Goal: Task Accomplishment & Management: Use online tool/utility

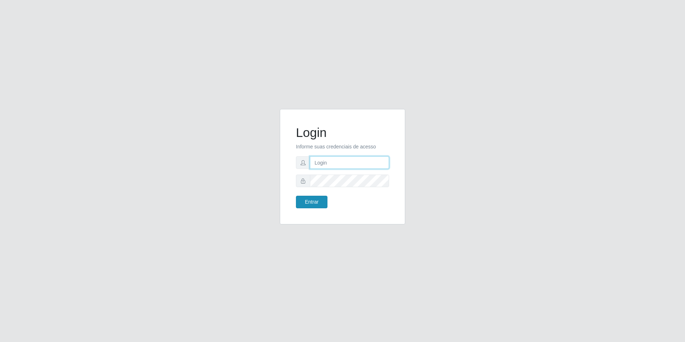
type input "[EMAIL_ADDRESS][DOMAIN_NAME]"
click at [316, 204] on button "Entrar" at bounding box center [312, 202] width 32 height 13
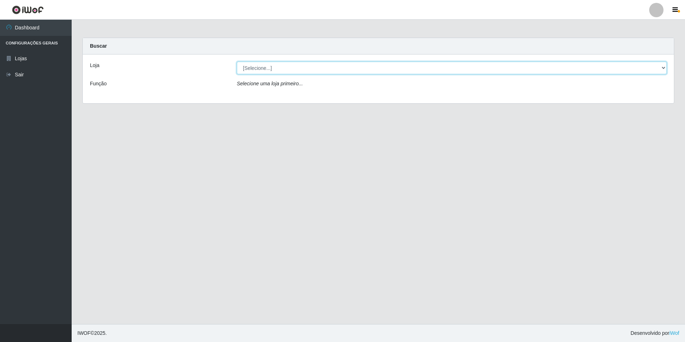
click at [260, 66] on select "[Selecione...] Extrabom - Loja 57 Anchieta" at bounding box center [452, 68] width 430 height 13
select select "470"
click at [237, 62] on select "[Selecione...] Extrabom - Loja 57 Anchieta" at bounding box center [452, 68] width 430 height 13
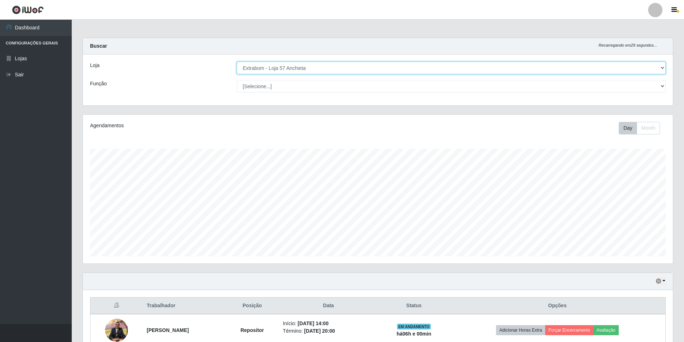
scroll to position [149, 590]
click at [265, 87] on select "[Selecione...] Repositor Repositor + Repositor ++" at bounding box center [451, 86] width 429 height 13
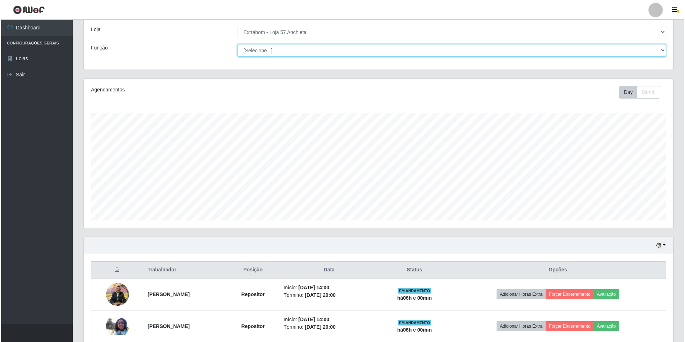
scroll to position [108, 0]
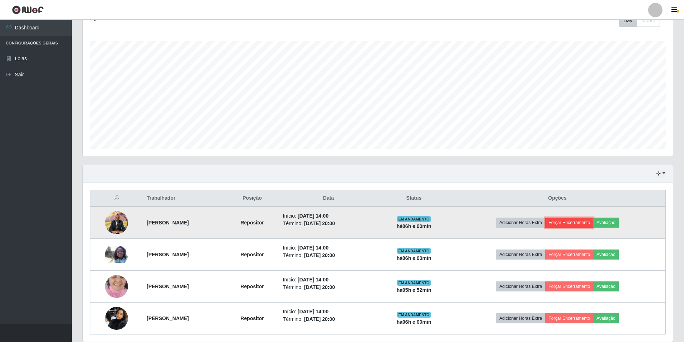
click at [584, 220] on button "Forçar Encerramento" at bounding box center [569, 223] width 48 height 10
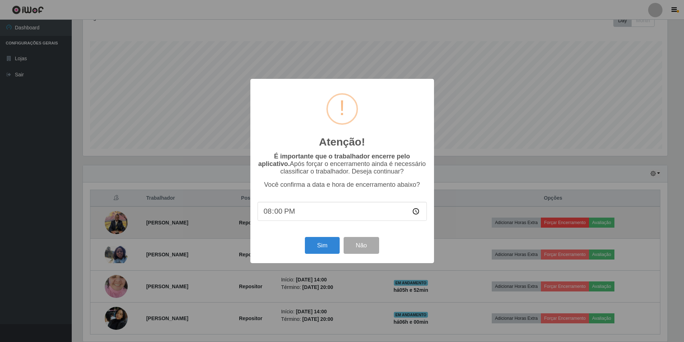
scroll to position [149, 586]
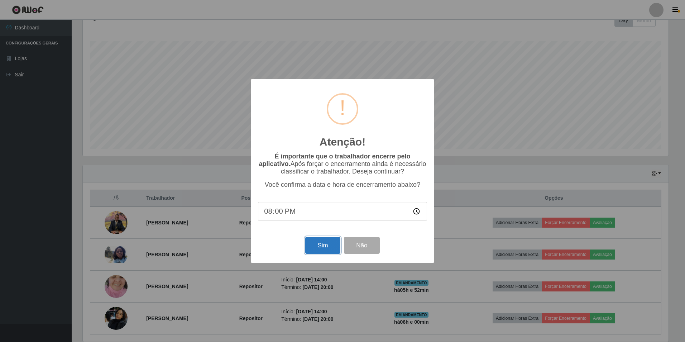
click at [333, 247] on button "Sim" at bounding box center [322, 245] width 35 height 17
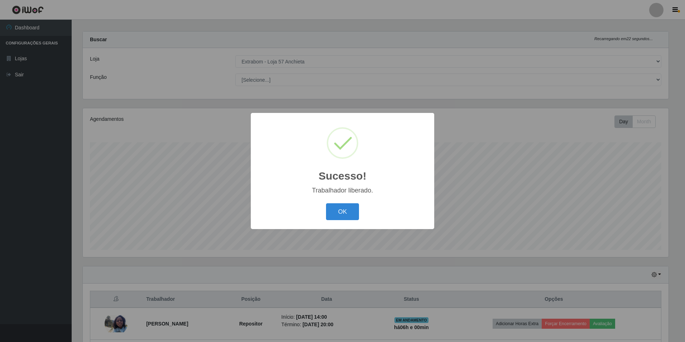
click at [326, 203] on button "OK" at bounding box center [342, 211] width 33 height 17
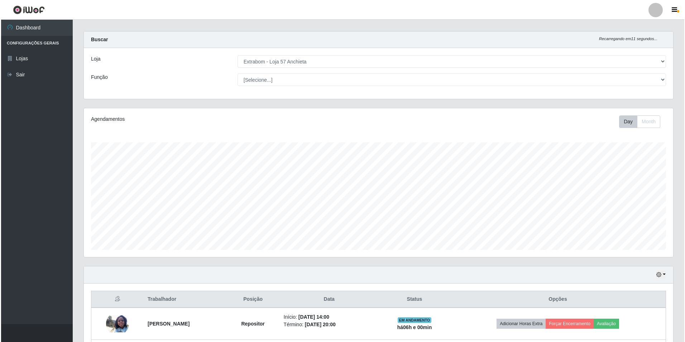
scroll to position [102, 0]
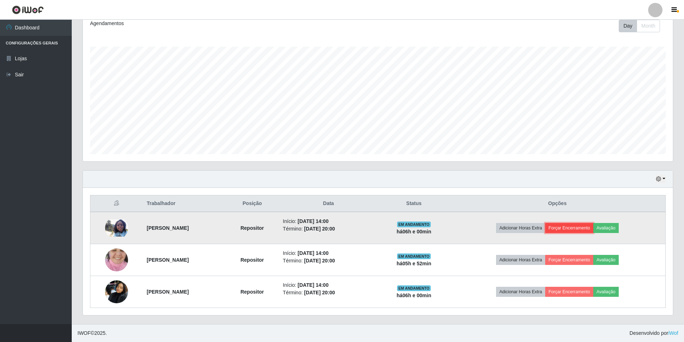
click at [585, 229] on button "Forçar Encerramento" at bounding box center [569, 228] width 48 height 10
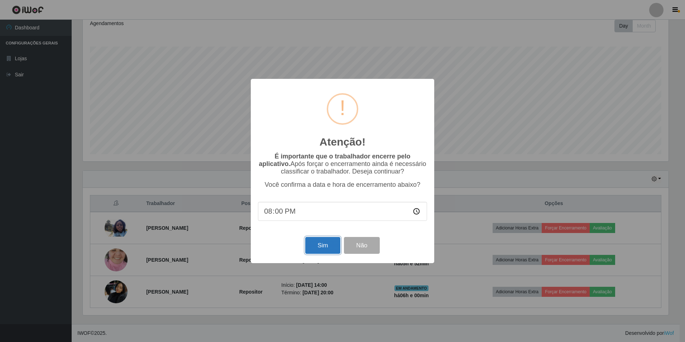
click at [320, 245] on button "Sim" at bounding box center [322, 245] width 35 height 17
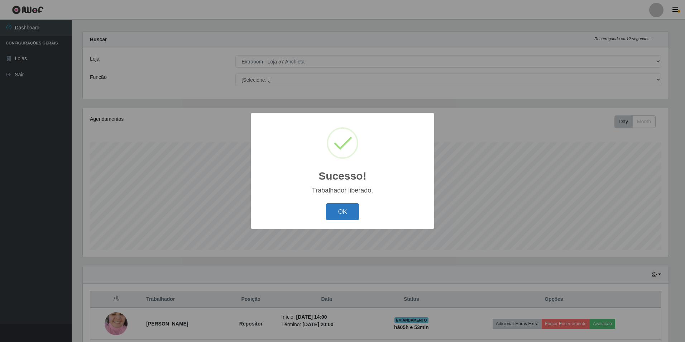
click at [338, 217] on button "OK" at bounding box center [342, 211] width 33 height 17
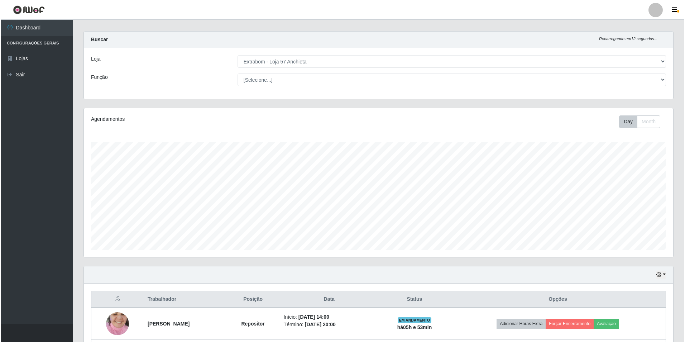
scroll to position [70, 0]
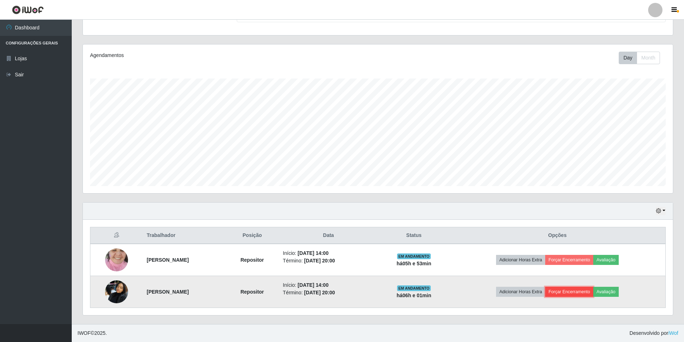
click at [572, 291] on button "Forçar Encerramento" at bounding box center [569, 292] width 48 height 10
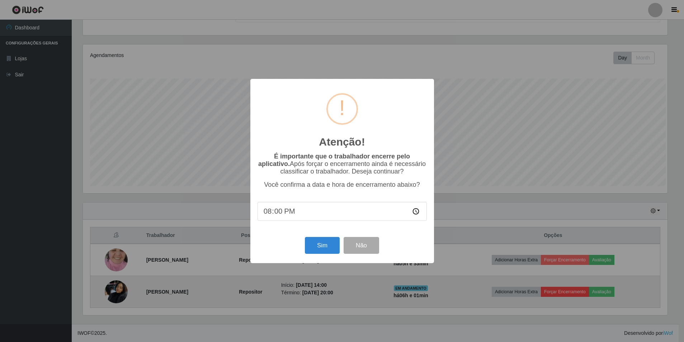
scroll to position [149, 586]
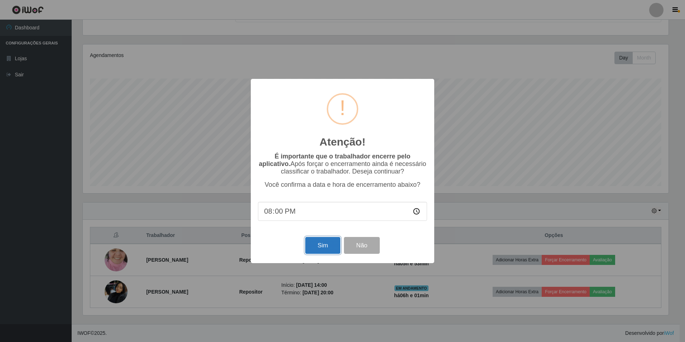
click at [321, 242] on button "Sim" at bounding box center [322, 245] width 35 height 17
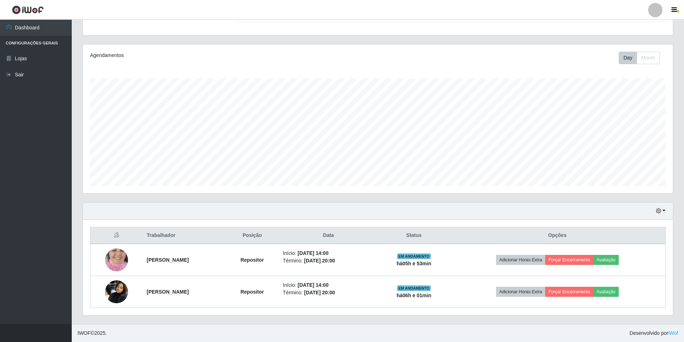
scroll to position [0, 0]
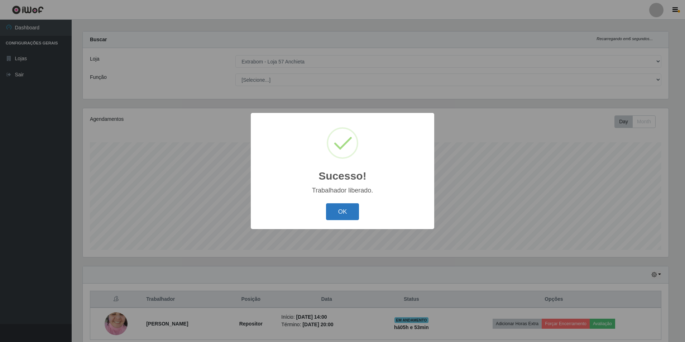
click at [333, 209] on button "OK" at bounding box center [342, 211] width 33 height 17
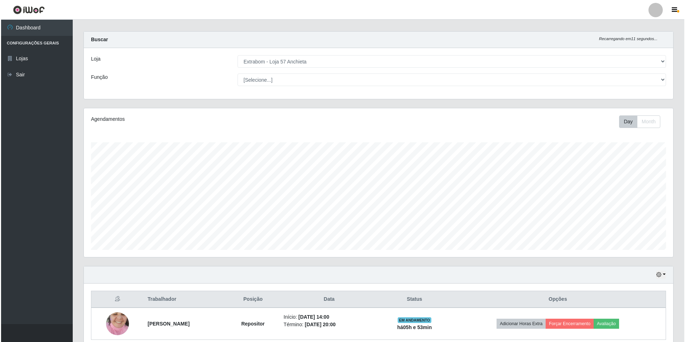
scroll to position [38, 0]
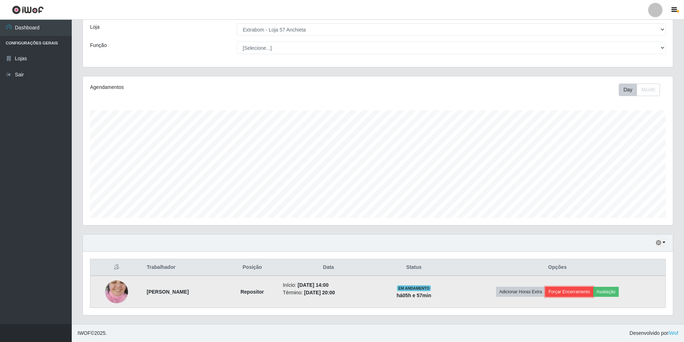
click at [579, 295] on button "Forçar Encerramento" at bounding box center [569, 292] width 48 height 10
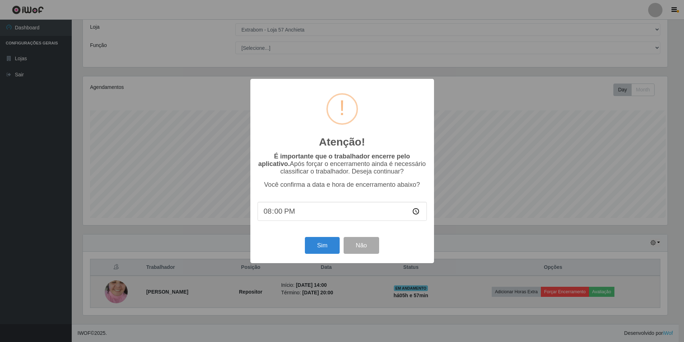
scroll to position [149, 586]
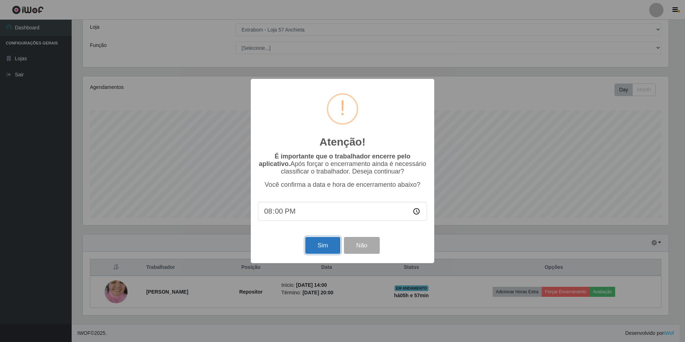
click at [314, 242] on button "Sim" at bounding box center [322, 245] width 35 height 17
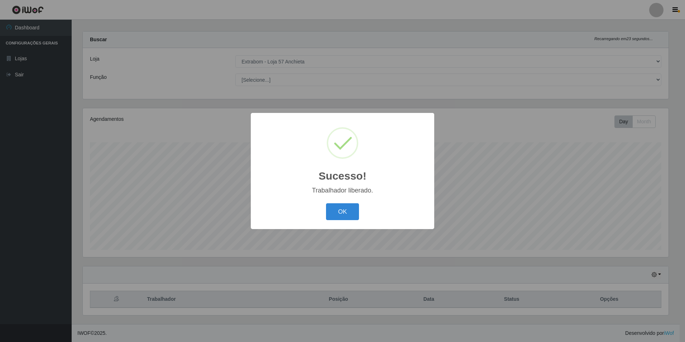
click at [326, 203] on button "OK" at bounding box center [342, 211] width 33 height 17
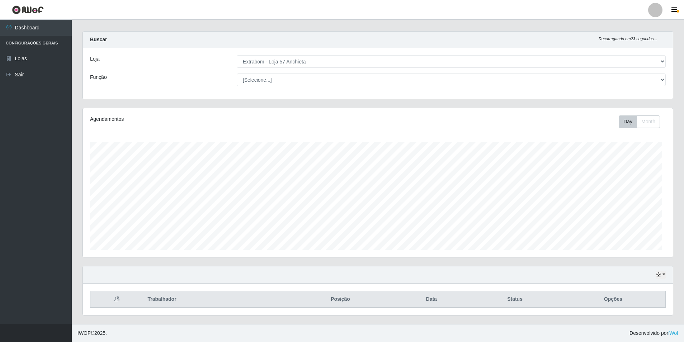
scroll to position [149, 590]
